Goal: Check status: Check status

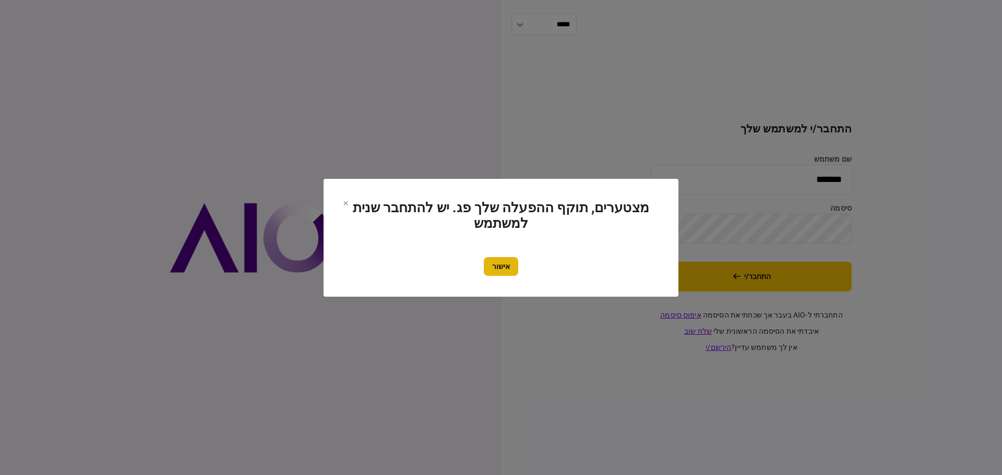
click at [501, 261] on button "אישור" at bounding box center [501, 266] width 34 height 19
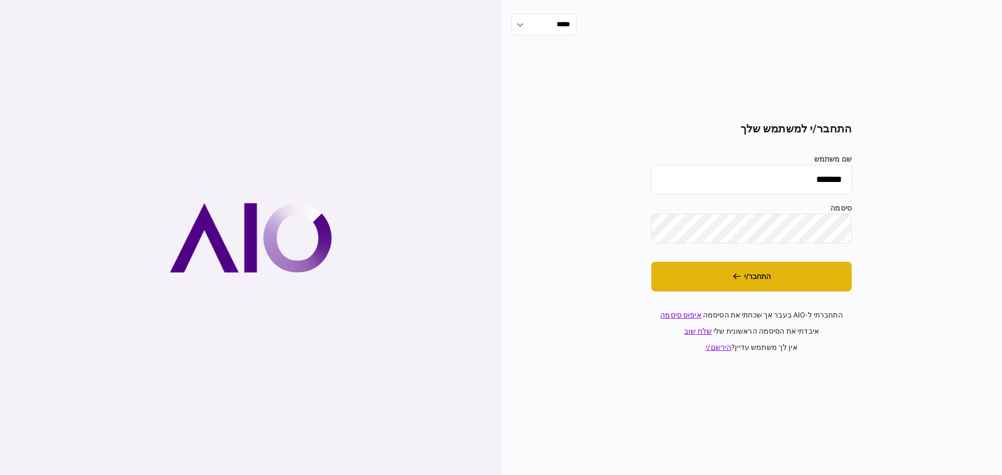
click at [752, 278] on button "התחבר/י" at bounding box center [751, 277] width 200 height 30
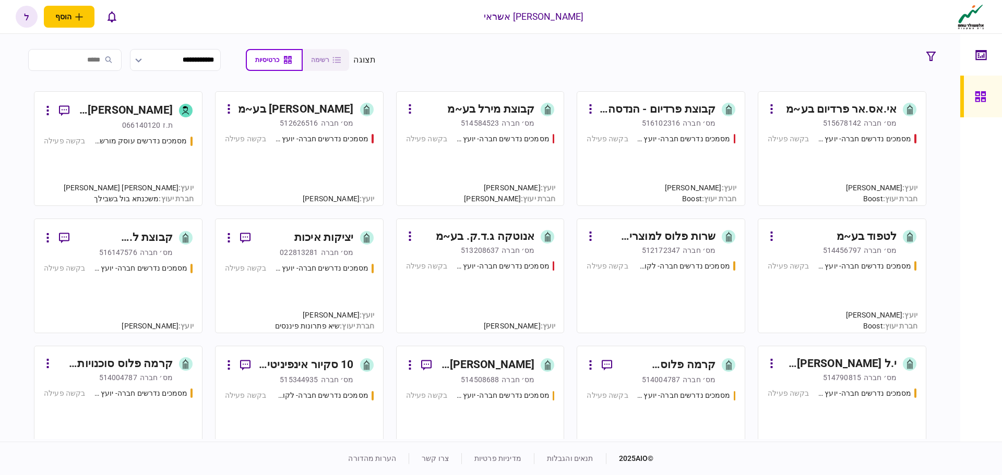
click at [669, 150] on div "מסמכים נדרשים חברה- יועץ - תהליך חברה בקשה פעילה" at bounding box center [660, 165] width 149 height 63
click at [684, 140] on div "מסמכים נדרשים חברה- יועץ - תהליך חברה" at bounding box center [683, 139] width 94 height 11
click at [836, 140] on div "מסמכים נדרשים חברה- יועץ - תהליך חברה" at bounding box center [865, 139] width 94 height 11
click at [849, 136] on div "מסמכים נדרשים חברה- יועץ - תהליך חברה" at bounding box center [865, 139] width 94 height 11
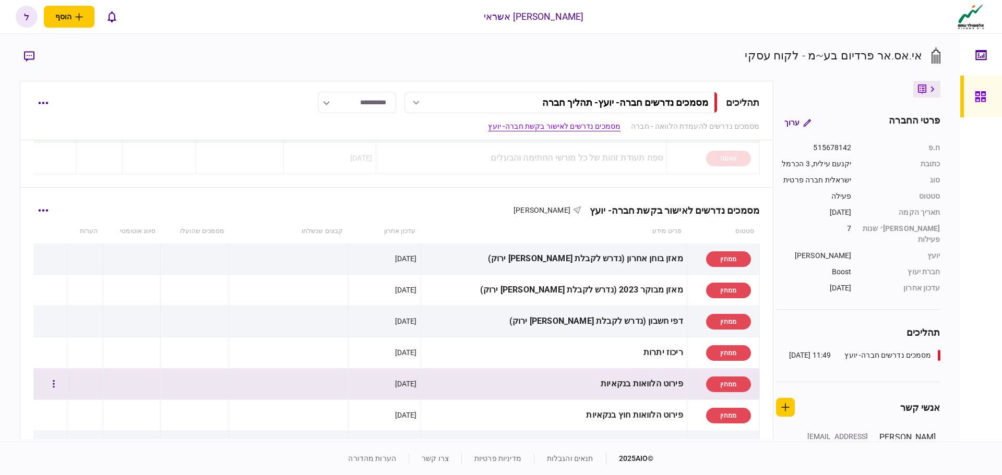
scroll to position [209, 0]
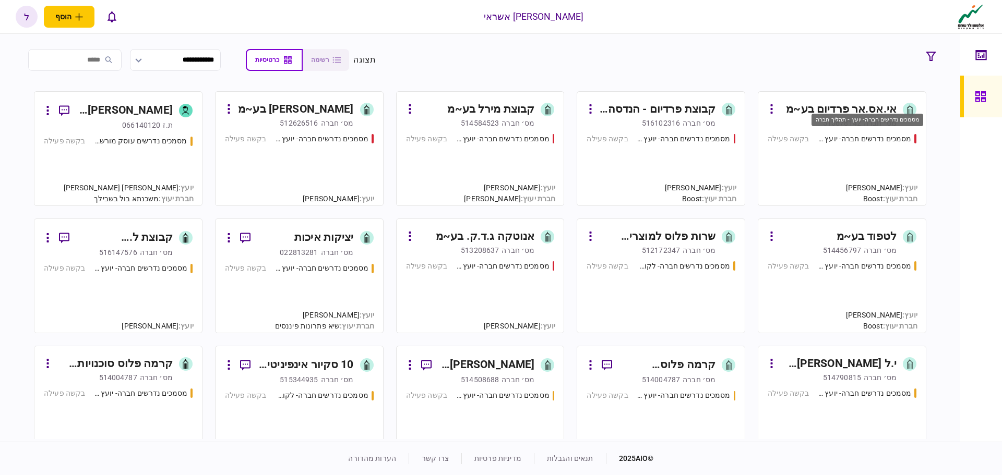
click at [847, 140] on div "מסמכים נדרשים חברה- יועץ - תהליך חברה" at bounding box center [865, 139] width 94 height 11
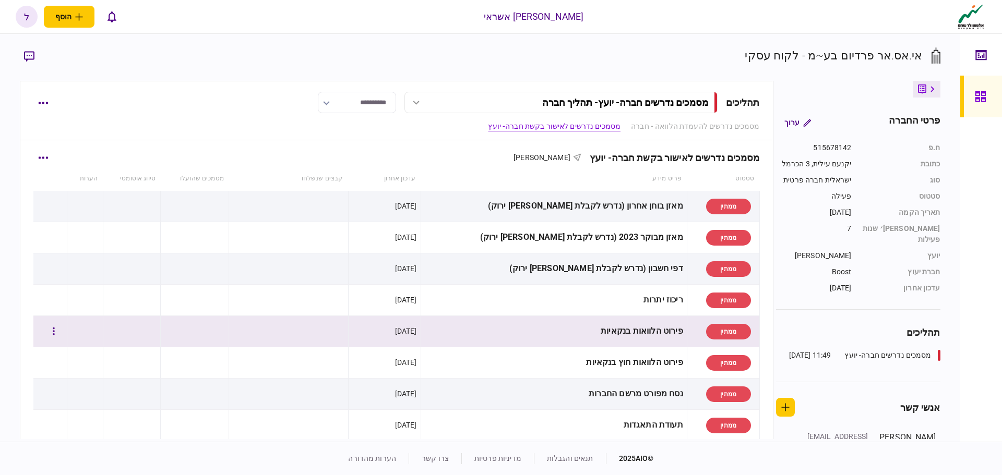
scroll to position [209, 0]
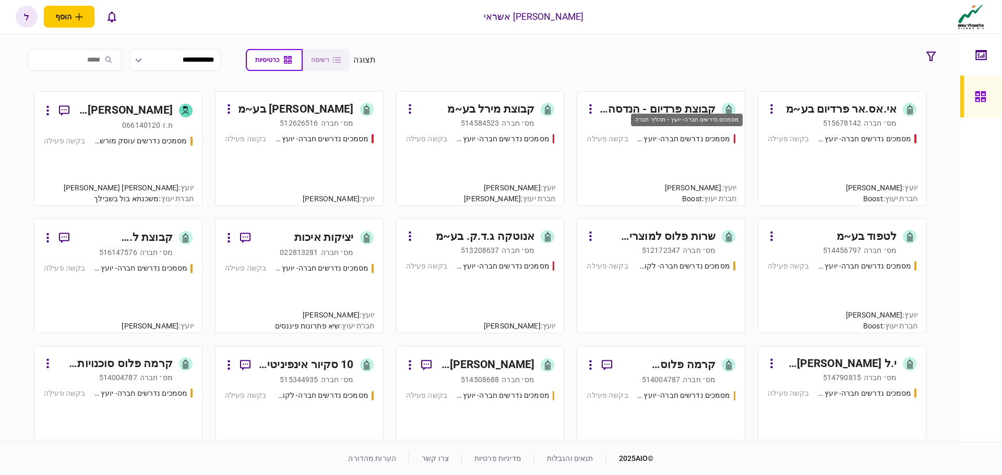
click at [674, 137] on div "מסמכים נדרשים חברה- יועץ - תהליך חברה" at bounding box center [683, 139] width 94 height 11
